Goal: Browse casually

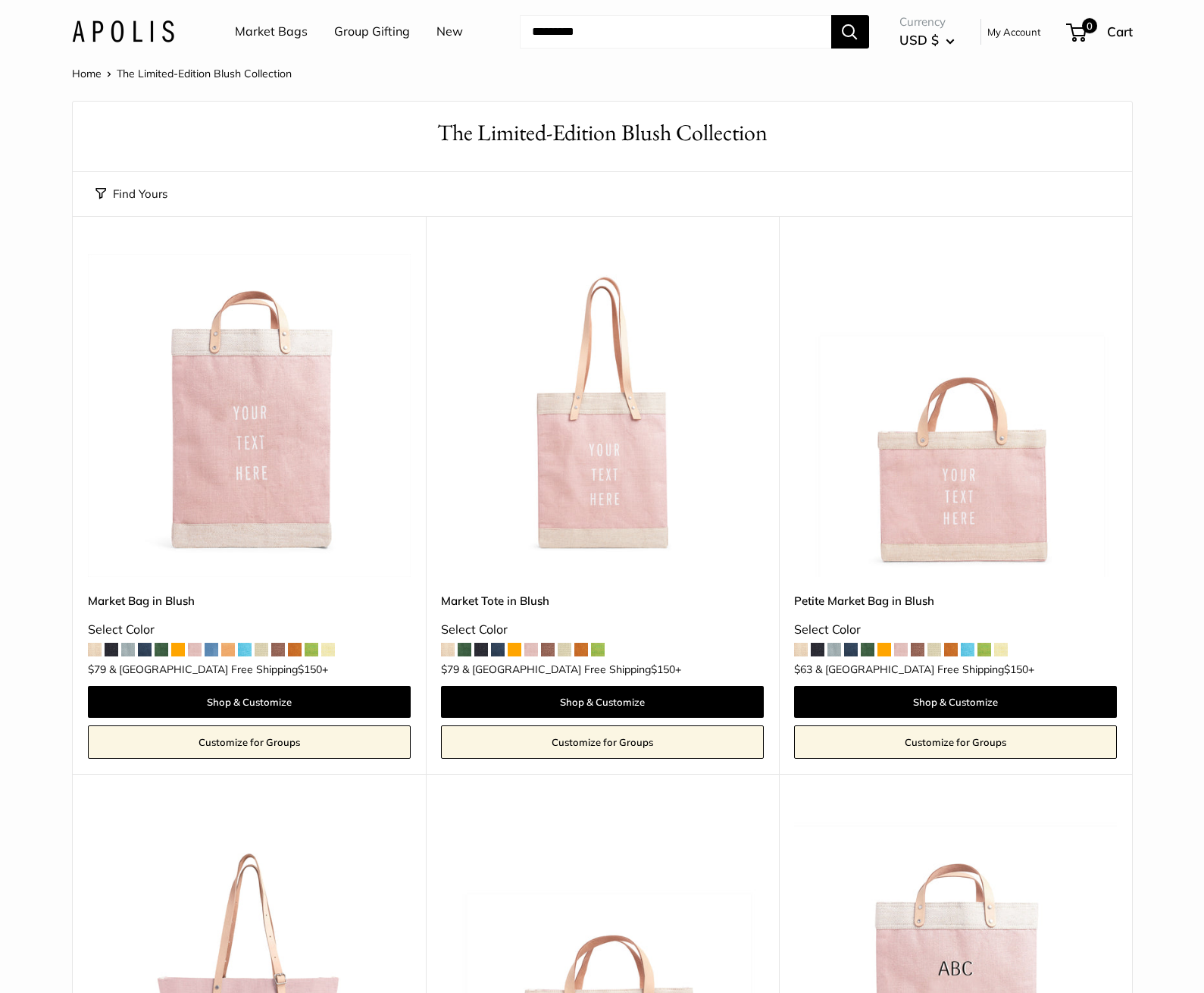
click at [93, 28] on img at bounding box center [123, 31] width 102 height 22
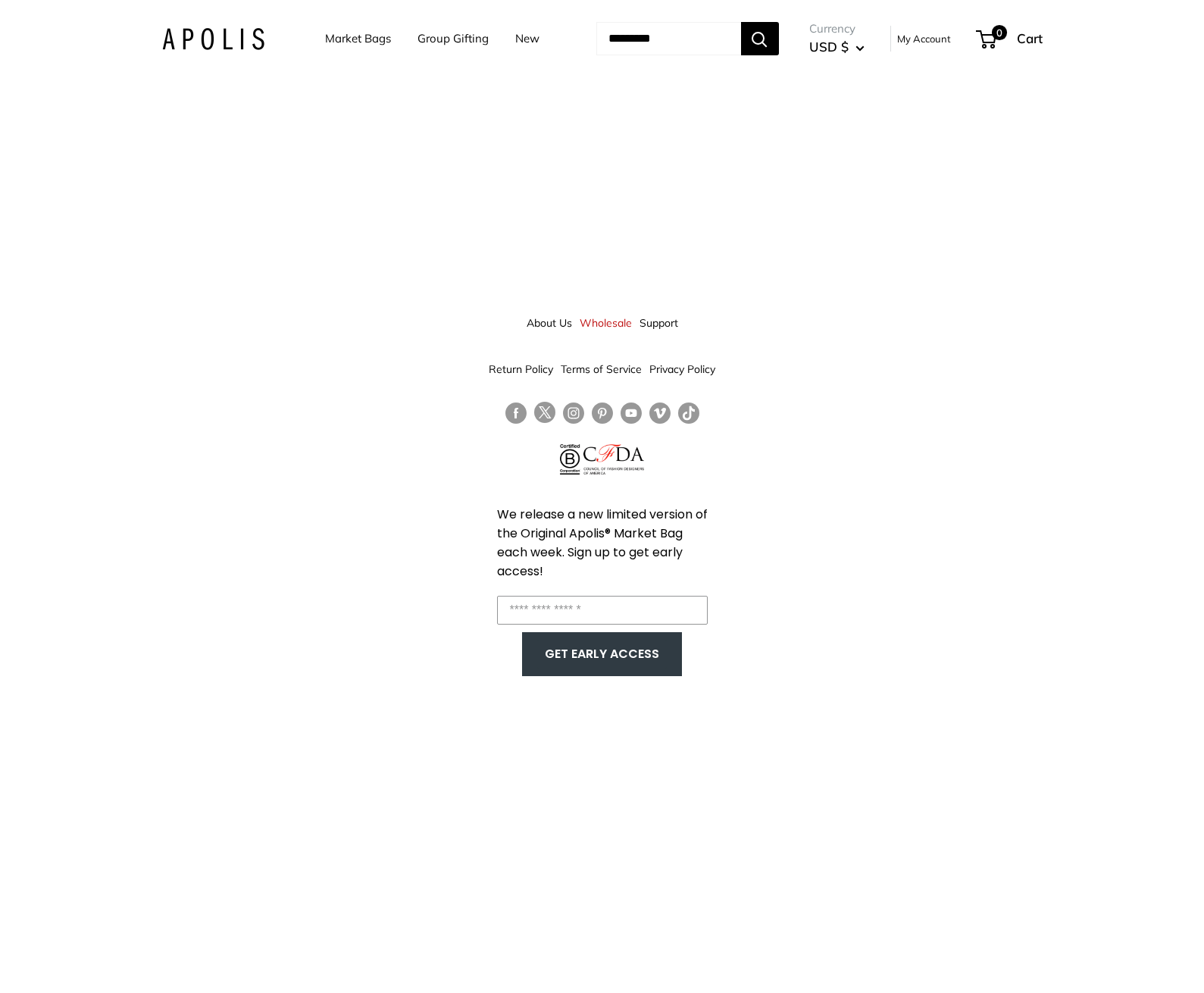
click at [527, 322] on link "About Us" at bounding box center [549, 322] width 45 height 27
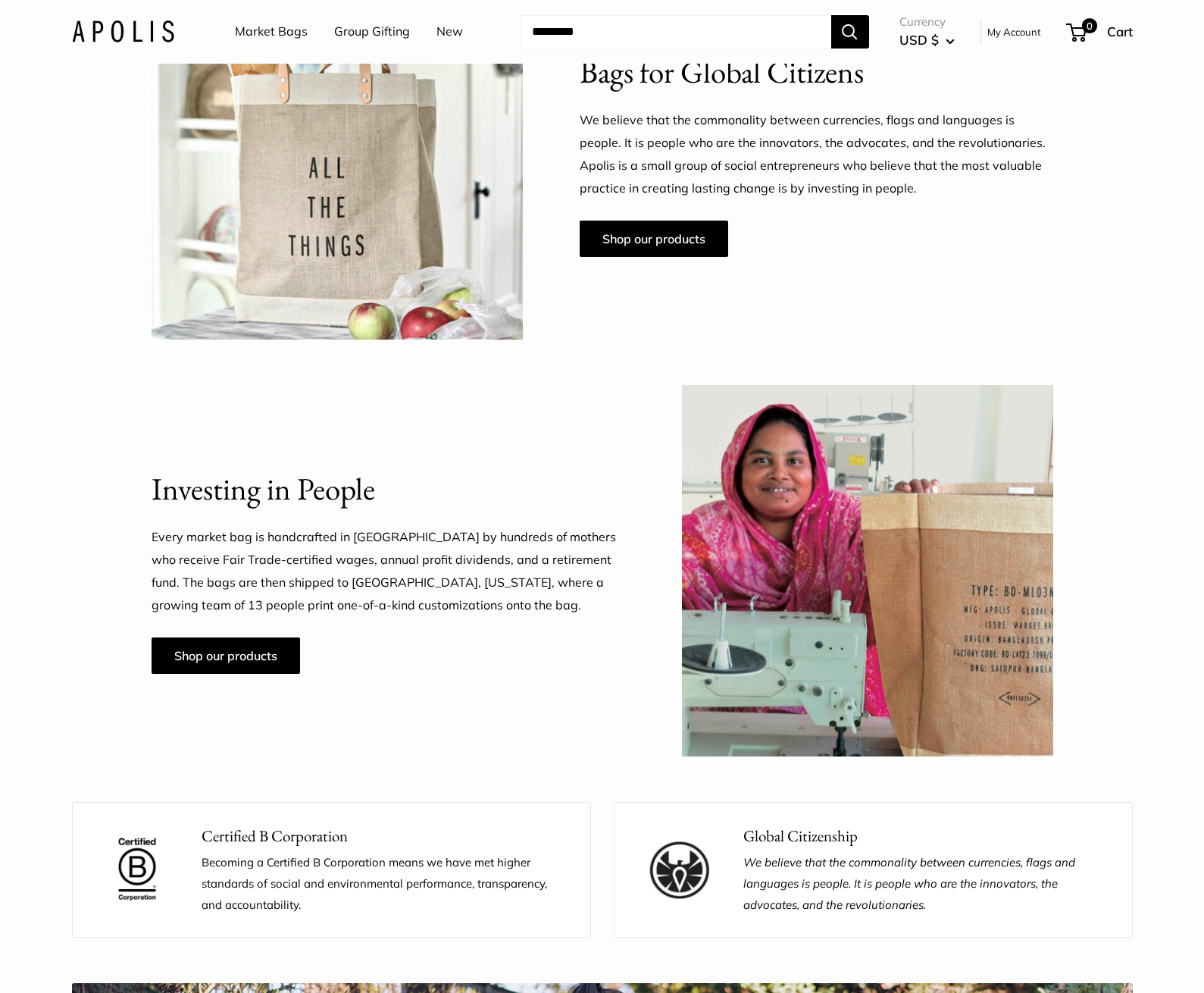
scroll to position [883, 0]
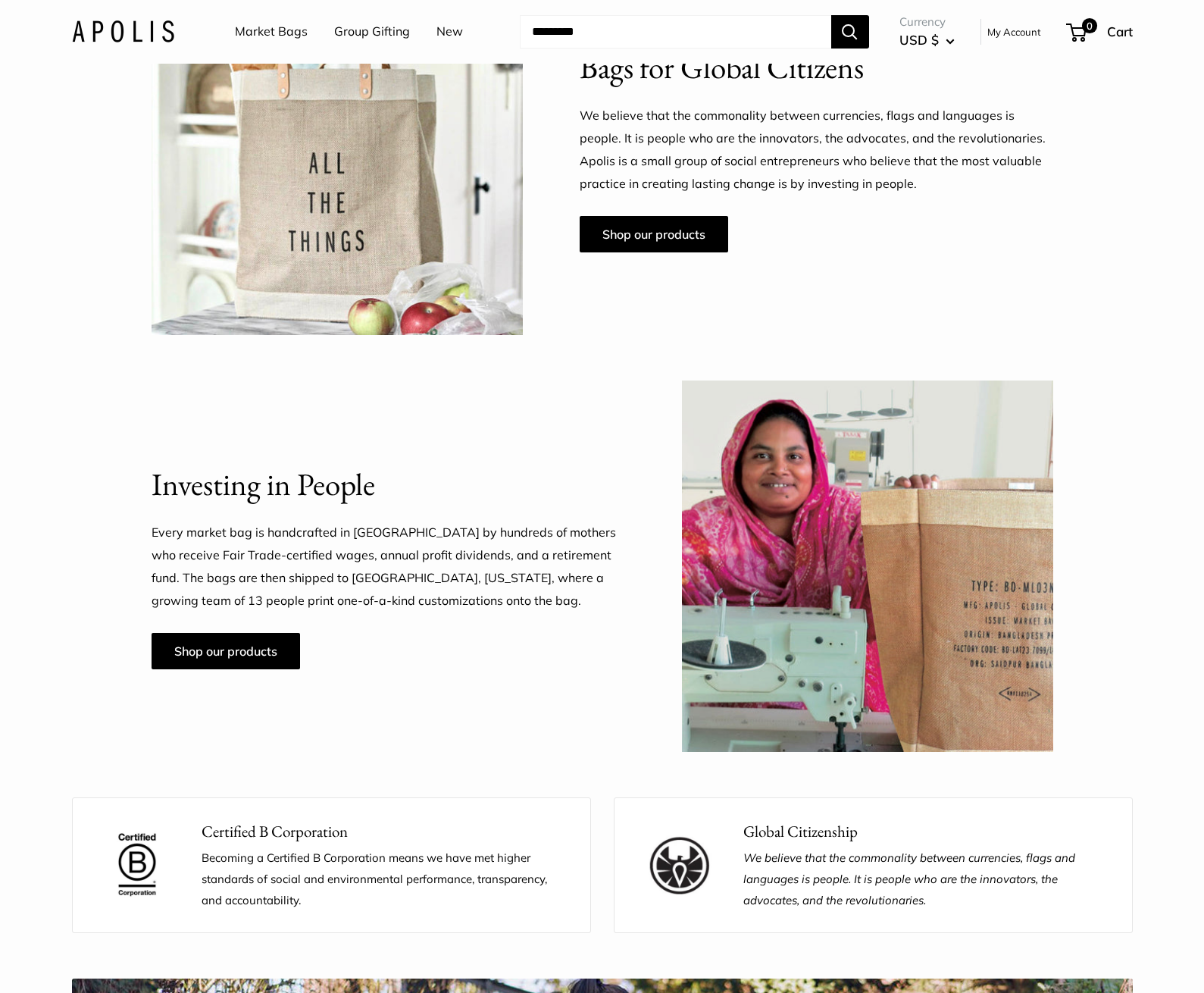
click at [805, 545] on img at bounding box center [867, 566] width 371 height 371
click at [932, 40] on span "USD $" at bounding box center [919, 39] width 39 height 16
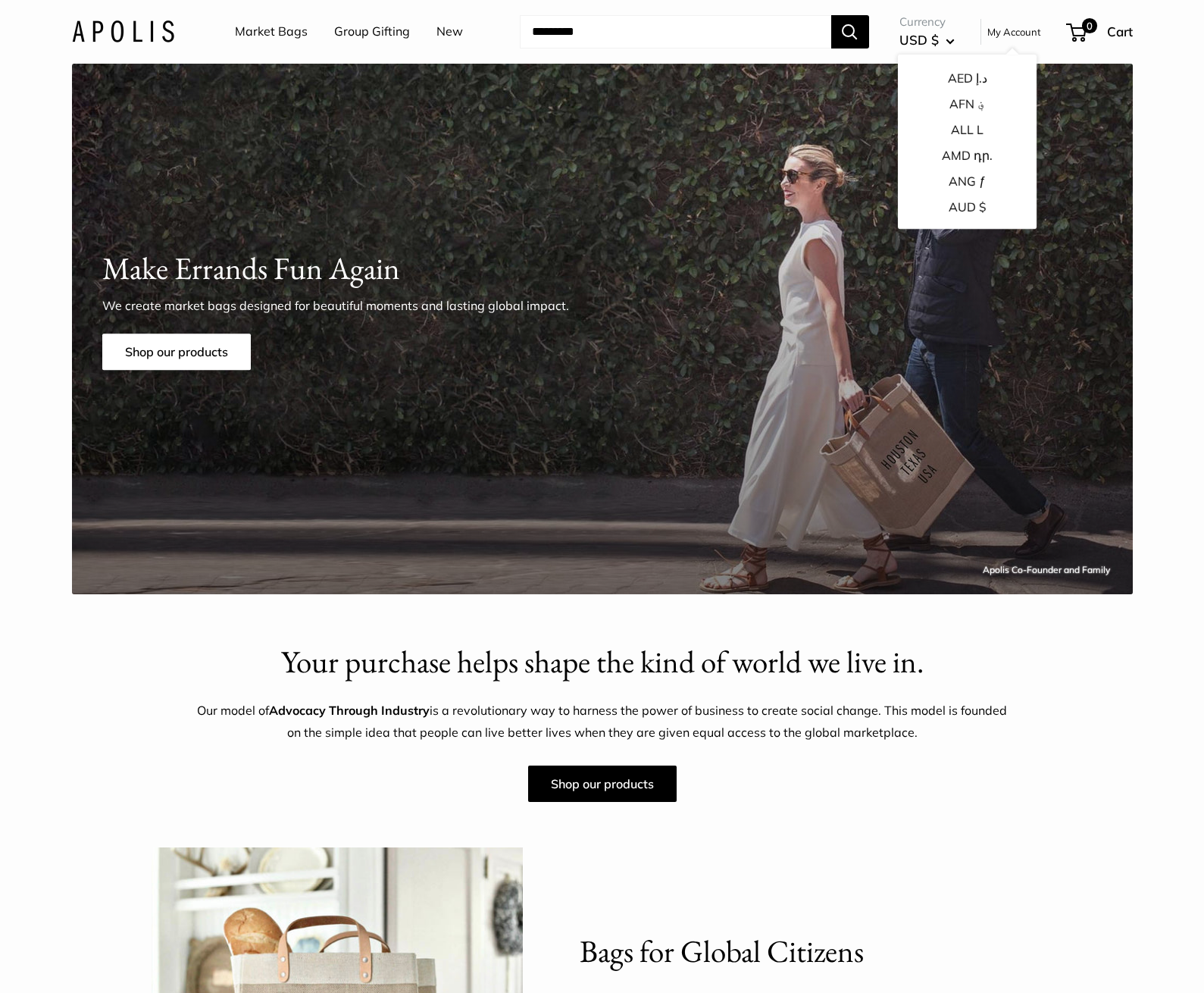
scroll to position [0, 0]
click at [161, 26] on img at bounding box center [123, 31] width 102 height 22
